Goal: Navigation & Orientation: Find specific page/section

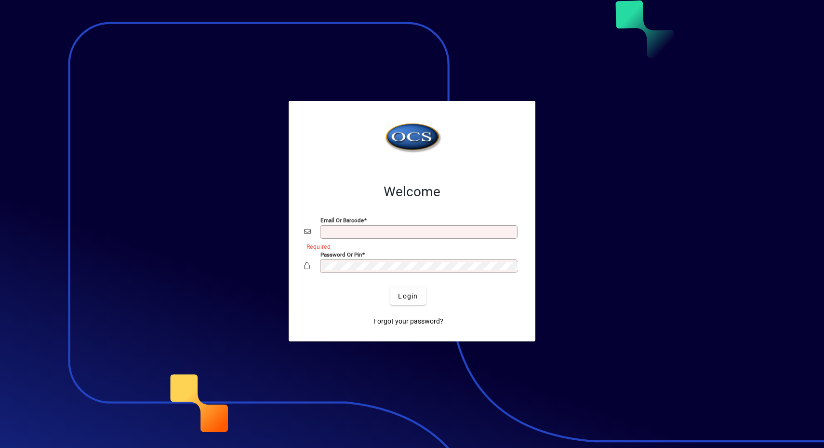
type input "**********"
click at [402, 303] on span "submit" at bounding box center [407, 295] width 35 height 23
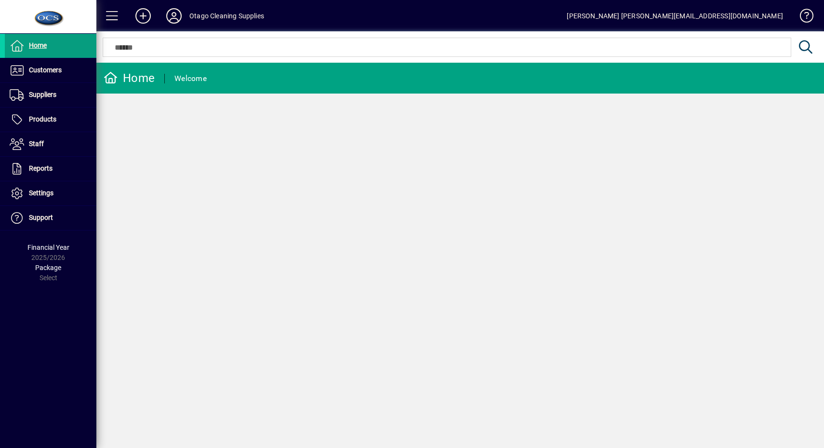
click at [83, 74] on span at bounding box center [51, 70] width 92 height 23
